Goal: Obtain resource: Download file/media

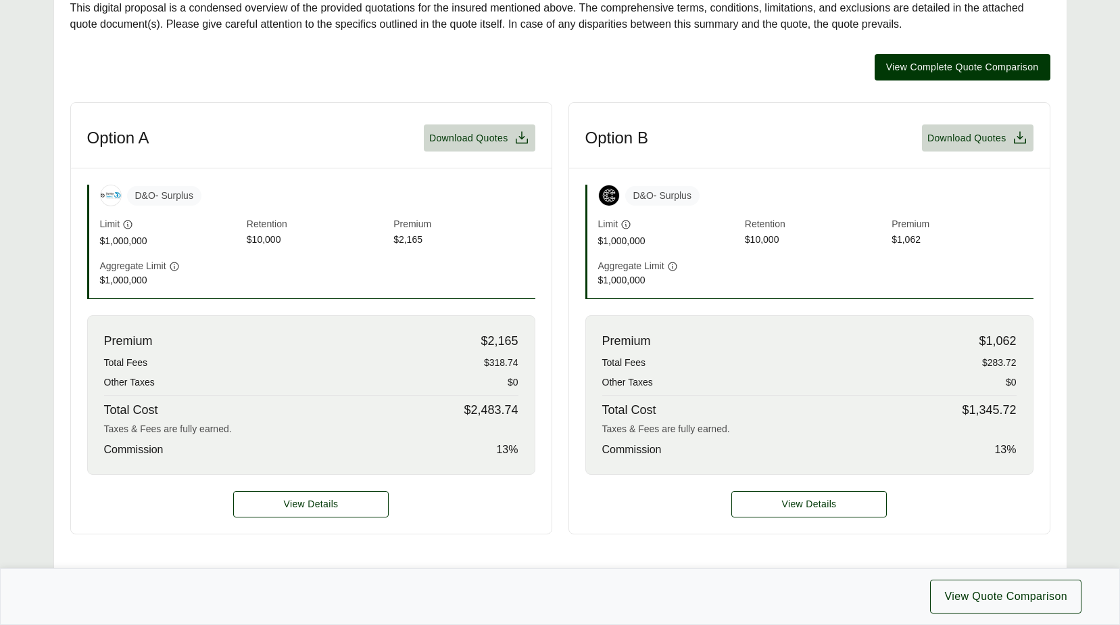
scroll to position [338, 0]
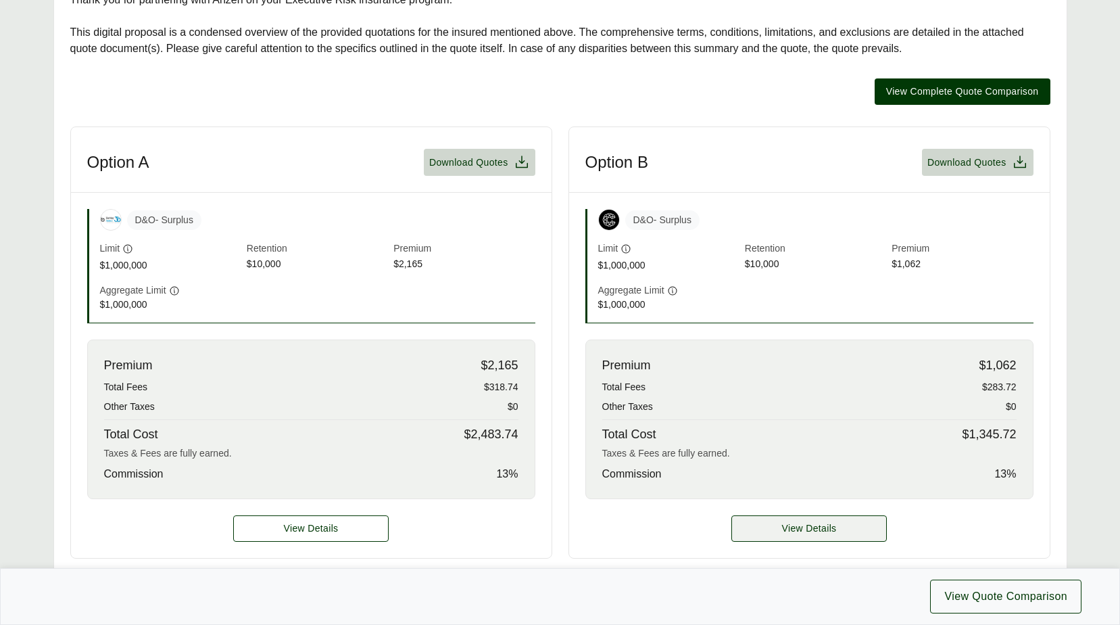
click at [823, 532] on span "View Details" at bounding box center [809, 528] width 55 height 14
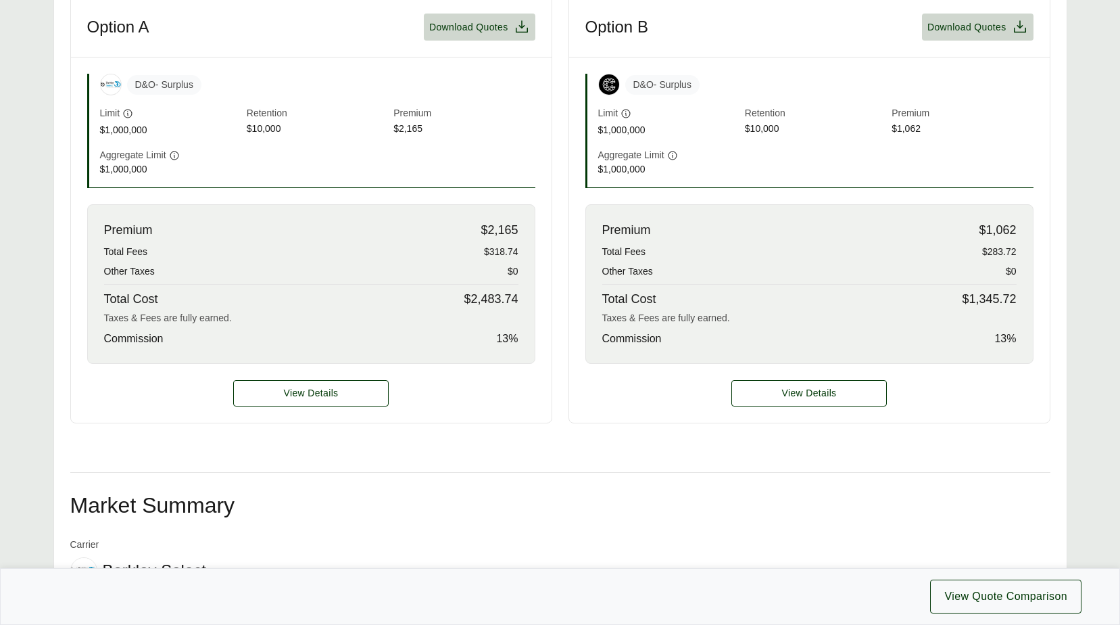
scroll to position [406, 0]
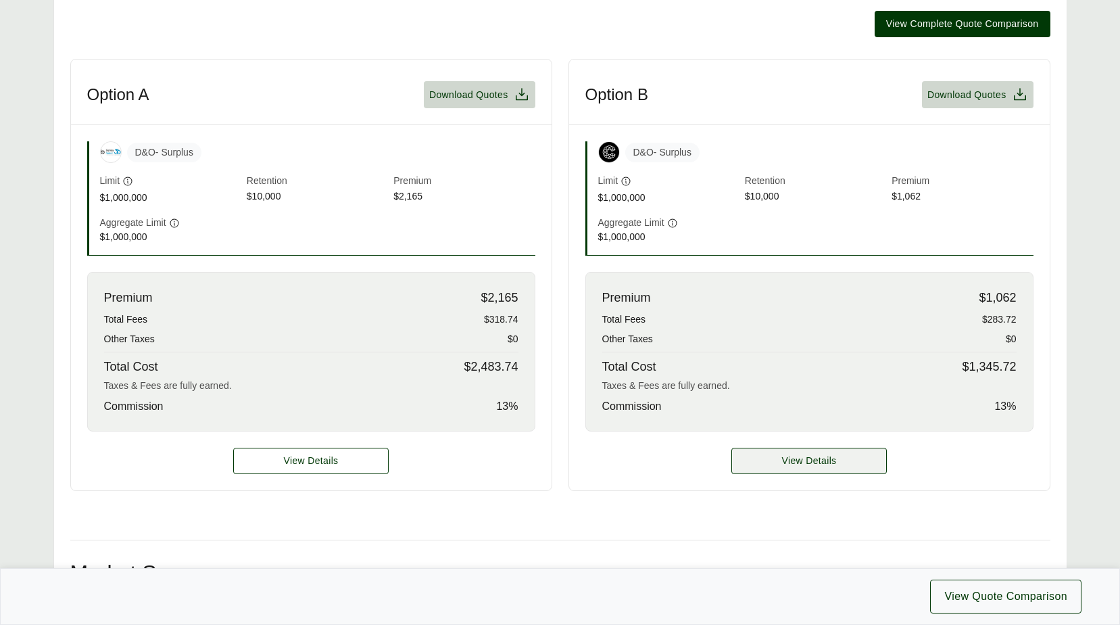
click at [799, 456] on span "View Details" at bounding box center [809, 461] width 55 height 14
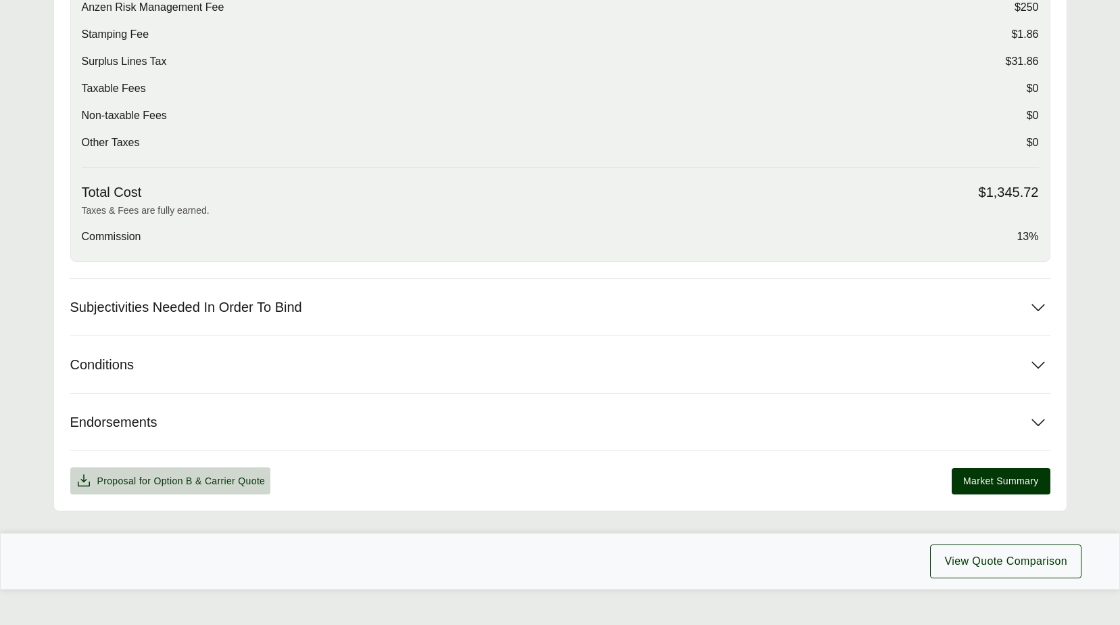
scroll to position [560, 0]
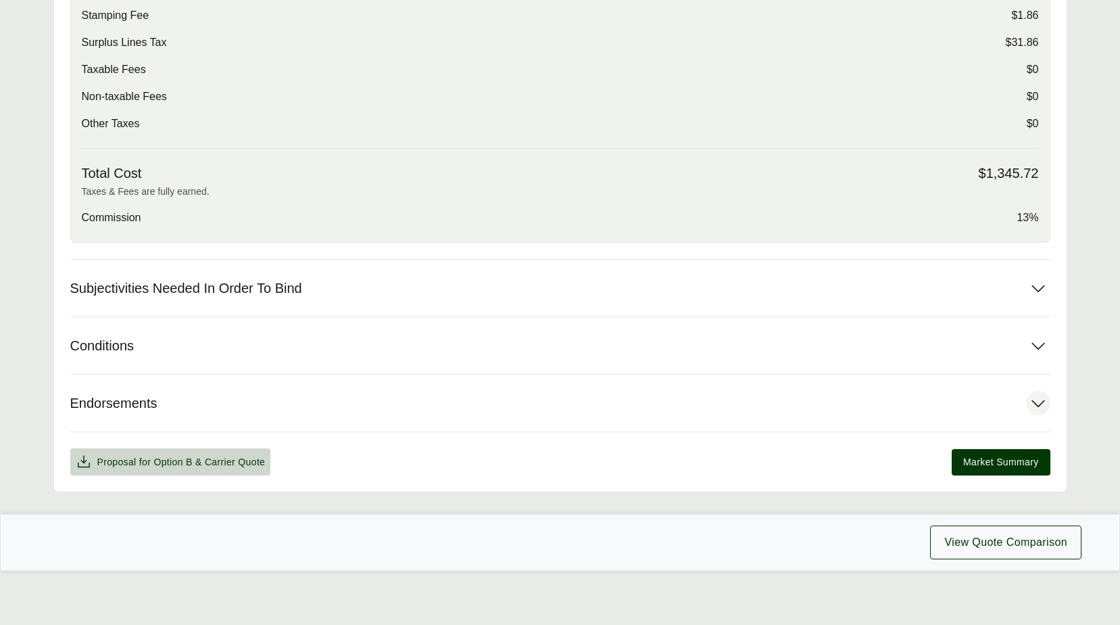
click at [157, 401] on span "Endorsements" at bounding box center [113, 403] width 87 height 17
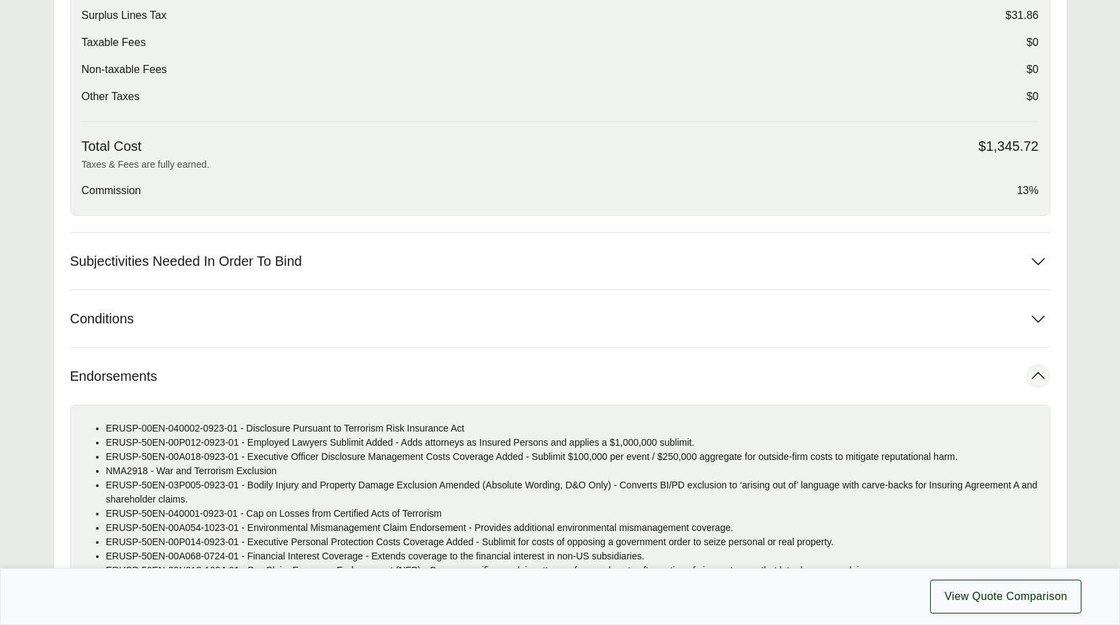
scroll to position [547, 0]
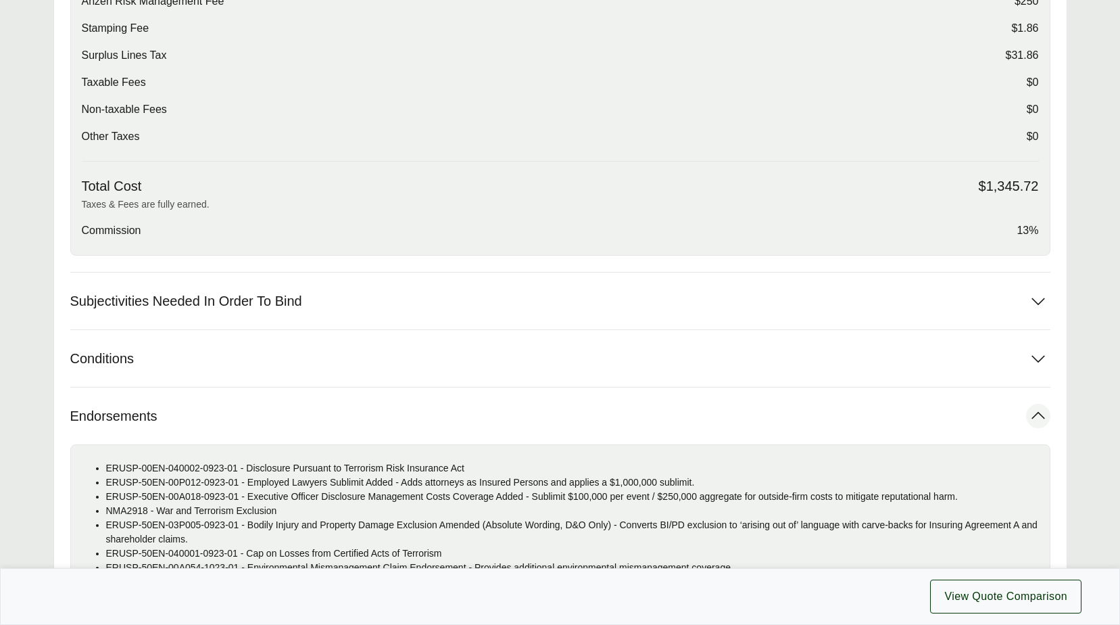
click at [158, 427] on button "Endorsements" at bounding box center [560, 415] width 980 height 57
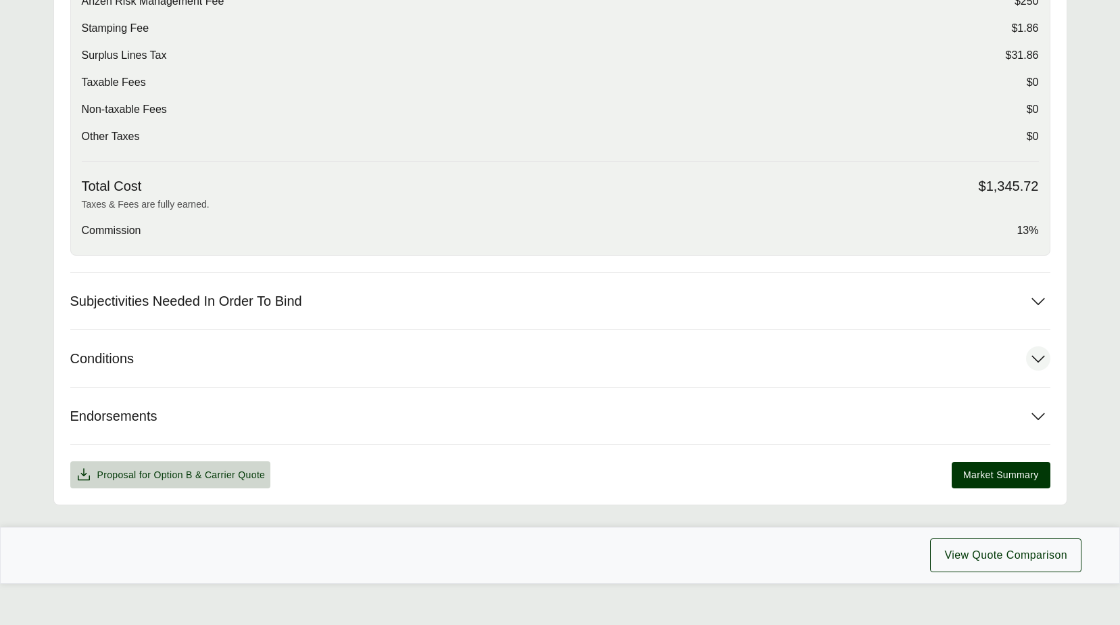
click at [174, 365] on button "Conditions" at bounding box center [560, 358] width 980 height 57
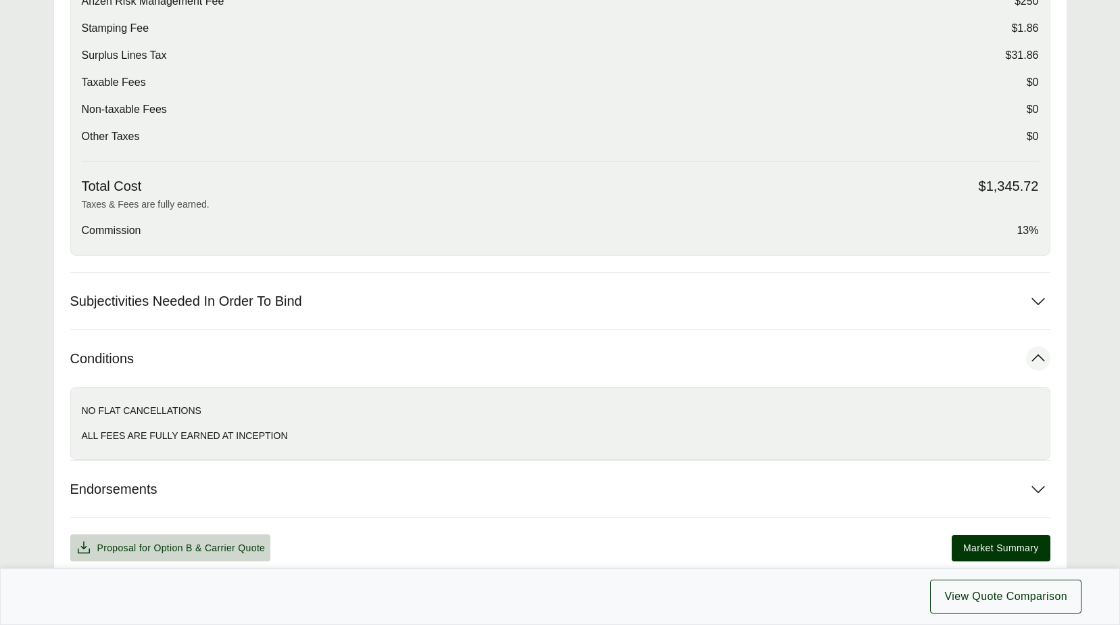
click at [174, 365] on button "Conditions" at bounding box center [560, 358] width 980 height 57
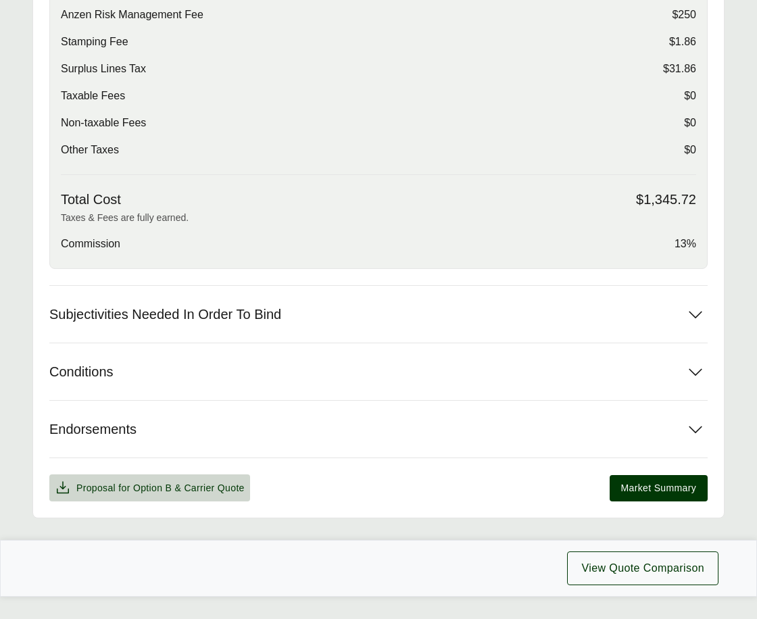
scroll to position [653, 0]
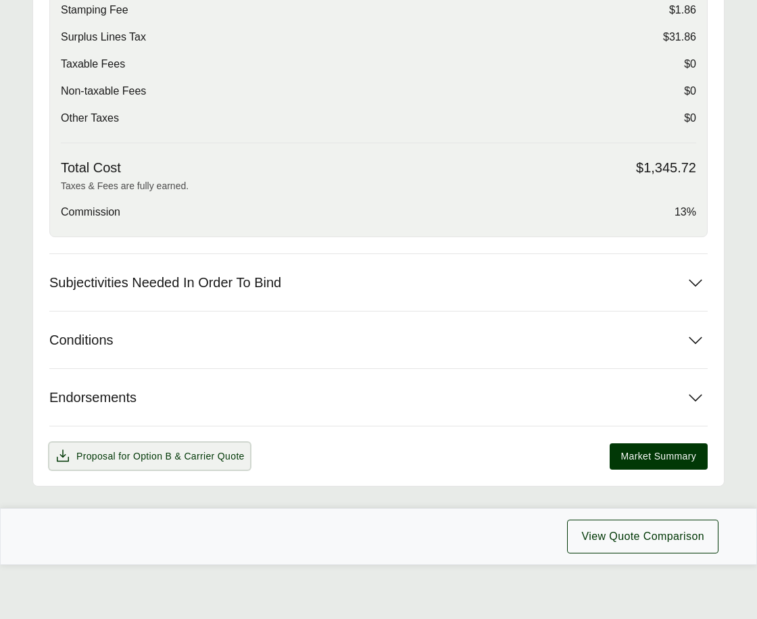
click at [160, 451] on span "Option B" at bounding box center [152, 456] width 39 height 11
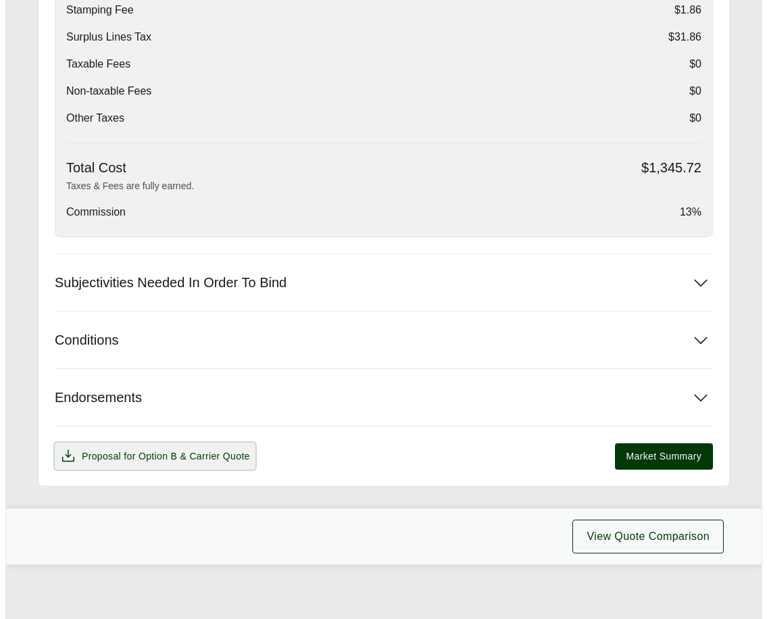
scroll to position [640, 0]
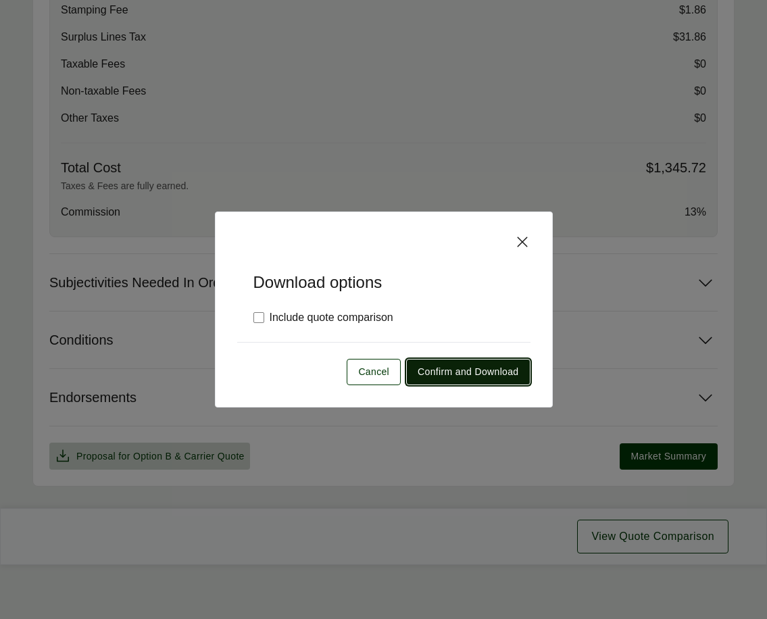
click at [430, 375] on span "Confirm and Download" at bounding box center [468, 372] width 101 height 14
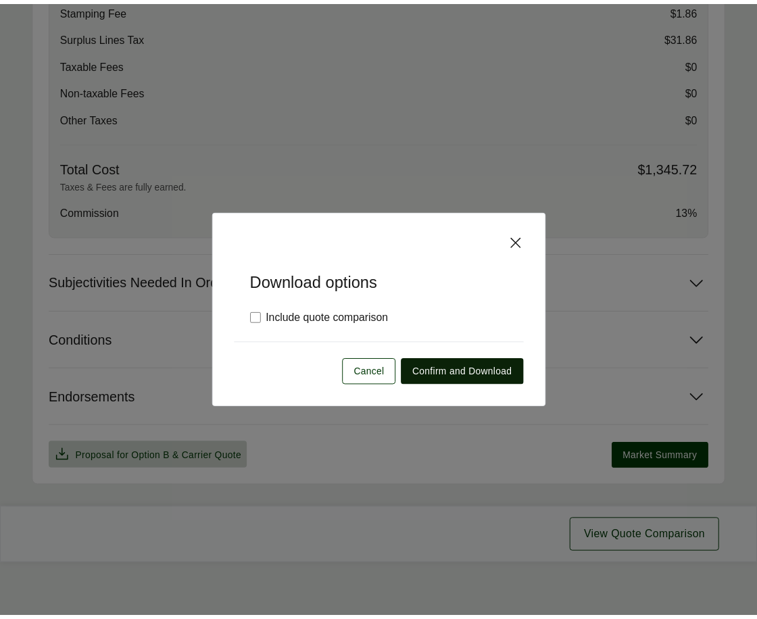
scroll to position [653, 0]
